Goal: Consume media (video, audio): Consume media (video, audio)

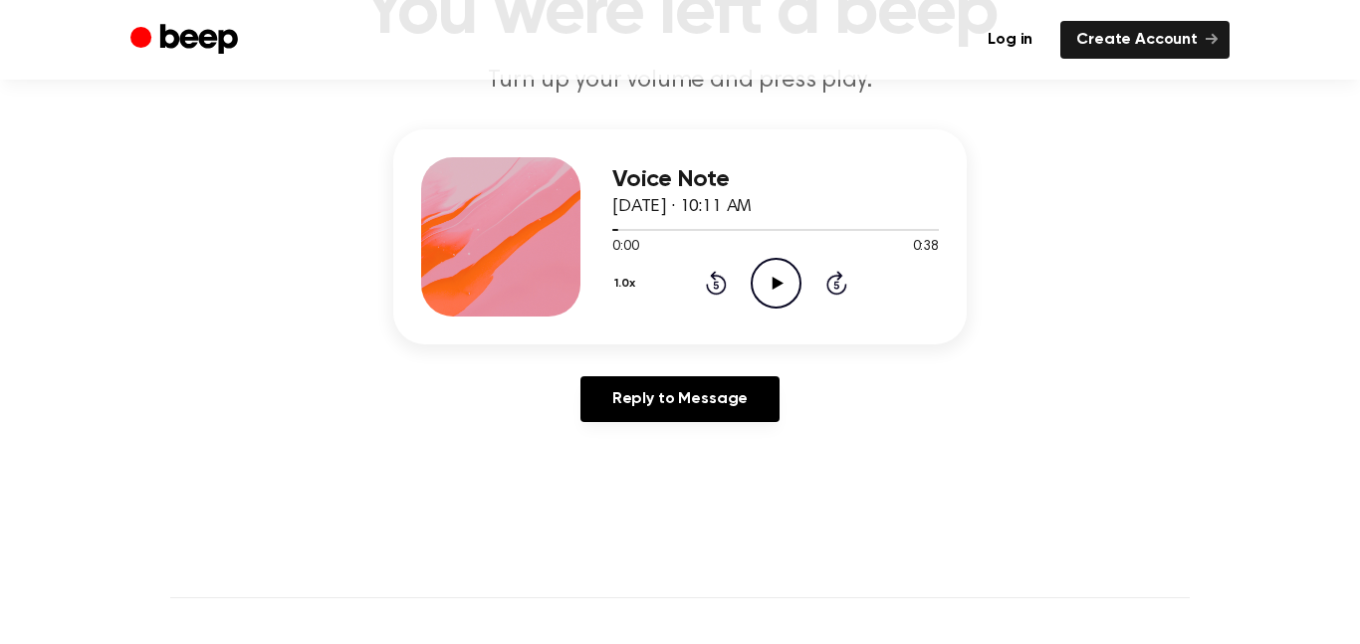
scroll to position [182, 0]
click at [761, 286] on icon "Play Audio" at bounding box center [776, 283] width 51 height 51
click at [721, 289] on icon "Rewind 5 seconds" at bounding box center [716, 283] width 22 height 26
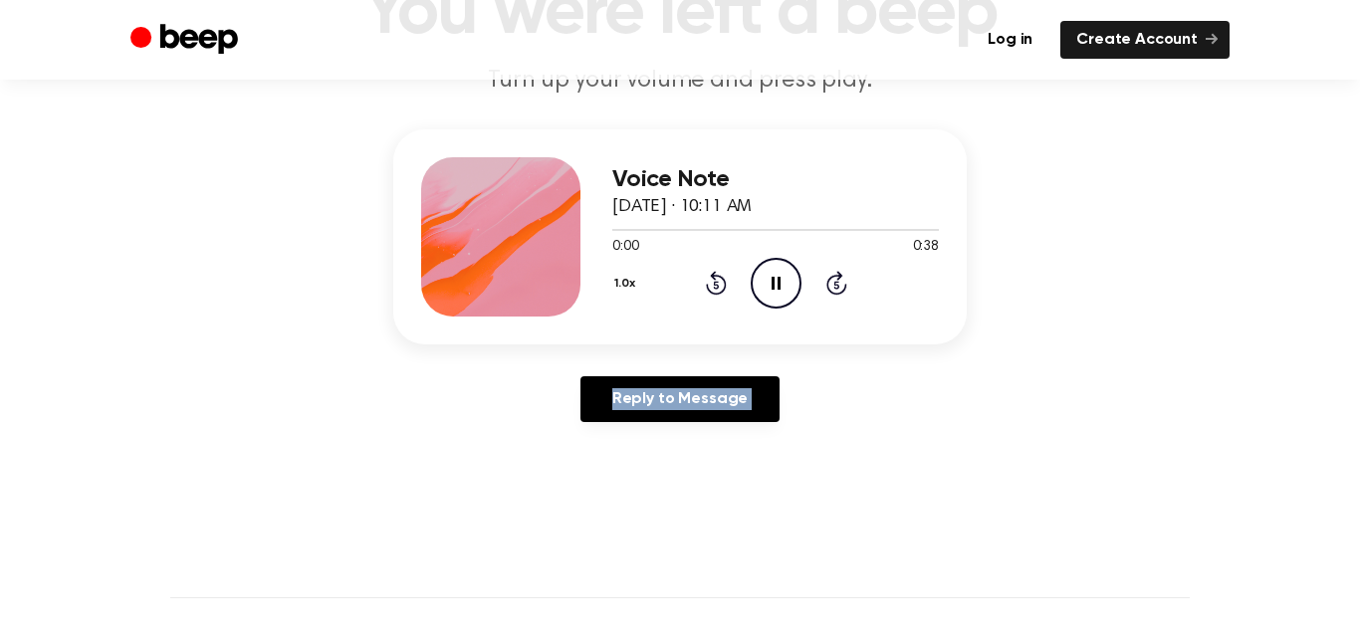
click at [721, 289] on icon "Rewind 5 seconds" at bounding box center [716, 283] width 22 height 26
click at [891, 564] on main "You were left a beep Turn up your volume and press play. Voice Note [DATE] · 10…" at bounding box center [680, 432] width 1360 height 1228
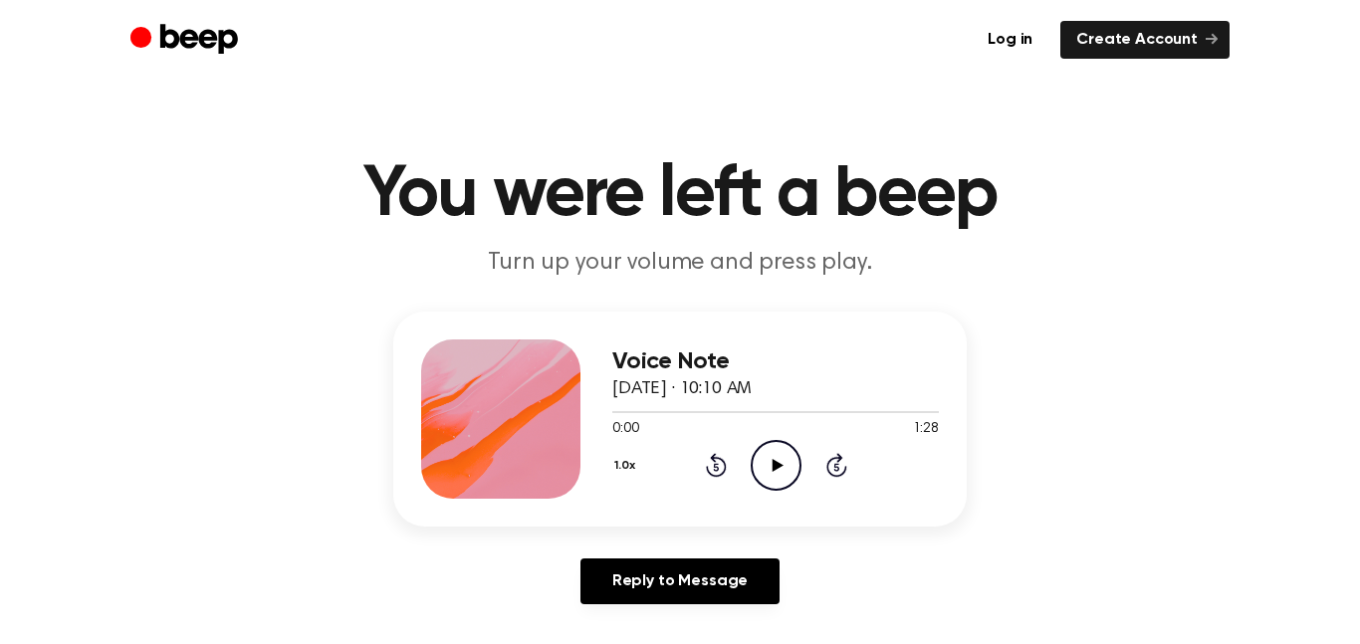
click at [776, 443] on icon "Play Audio" at bounding box center [776, 465] width 51 height 51
click at [780, 453] on icon "Play Audio" at bounding box center [776, 465] width 51 height 51
click at [771, 448] on icon "Play Audio" at bounding box center [776, 465] width 51 height 51
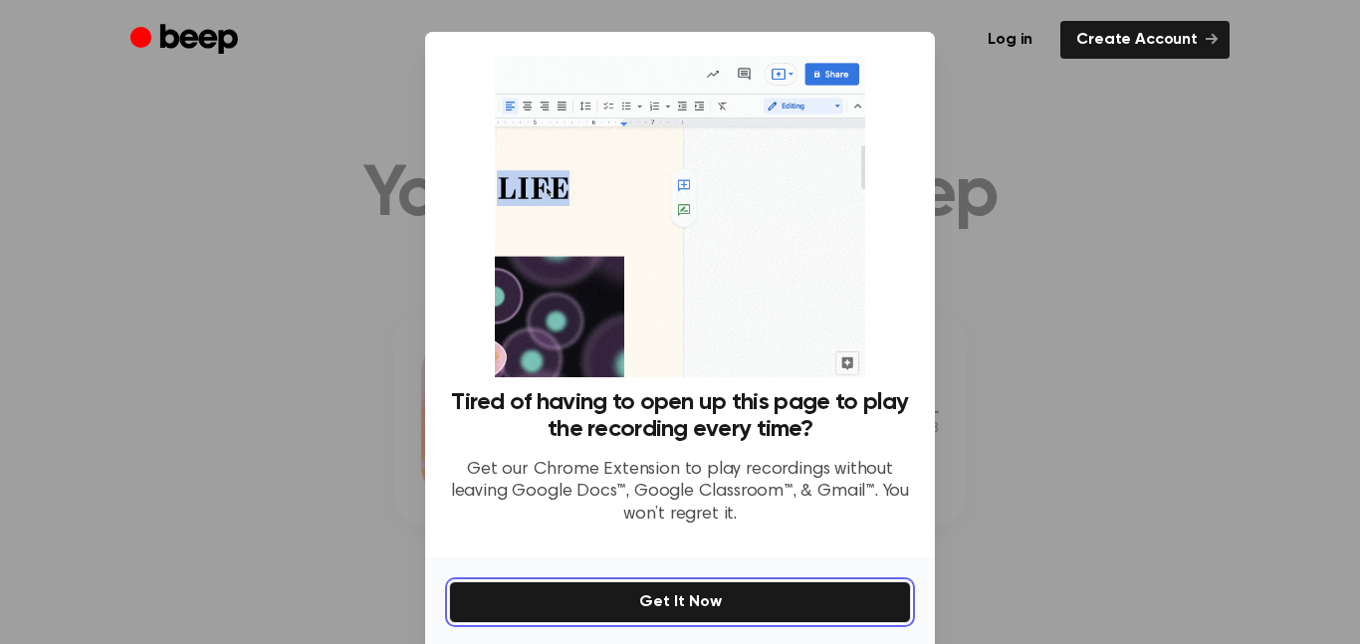
click at [792, 599] on button "Get It Now" at bounding box center [680, 603] width 462 height 42
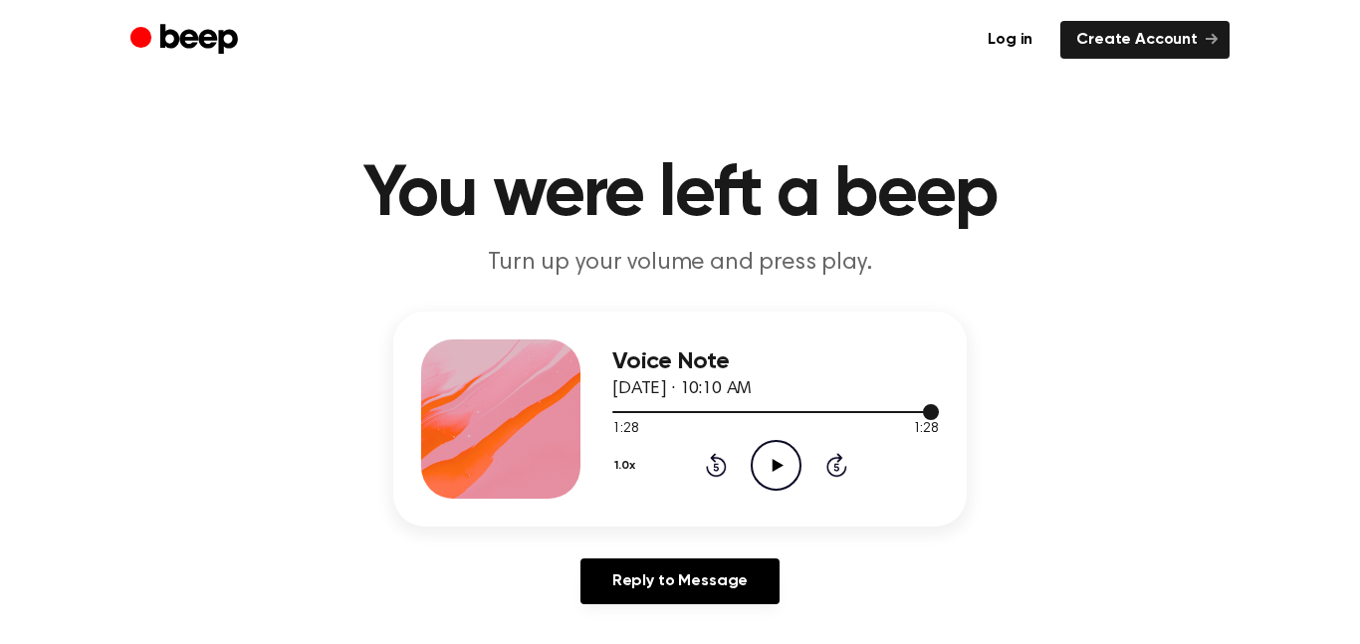
click at [898, 415] on div at bounding box center [775, 411] width 327 height 16
click at [777, 467] on icon at bounding box center [777, 465] width 11 height 13
click at [767, 506] on div "Voice Note [DATE] · 10:08 AM 0:00 1:49 Your browser does not support the [objec…" at bounding box center [680, 419] width 574 height 215
click at [770, 469] on icon "Play Audio" at bounding box center [776, 465] width 51 height 51
click at [857, 408] on div at bounding box center [775, 411] width 327 height 16
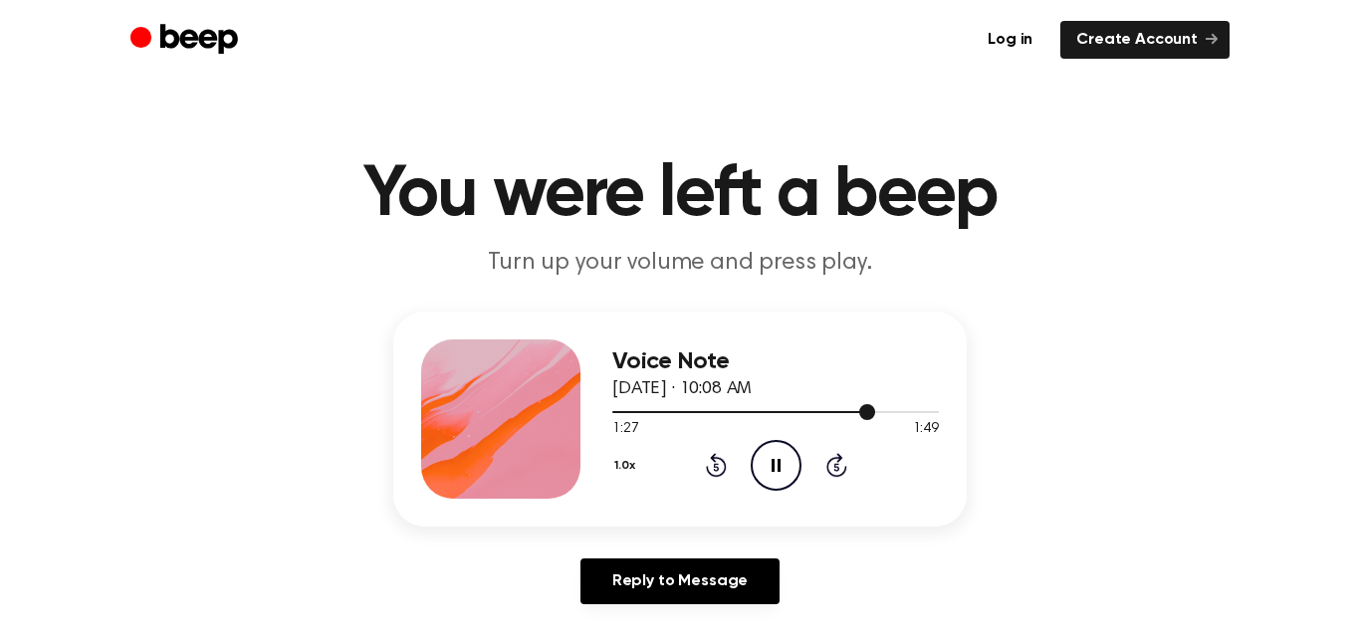
click at [855, 411] on div at bounding box center [743, 412] width 263 height 2
click at [892, 406] on div at bounding box center [775, 411] width 327 height 16
